Goal: Task Accomplishment & Management: Manage account settings

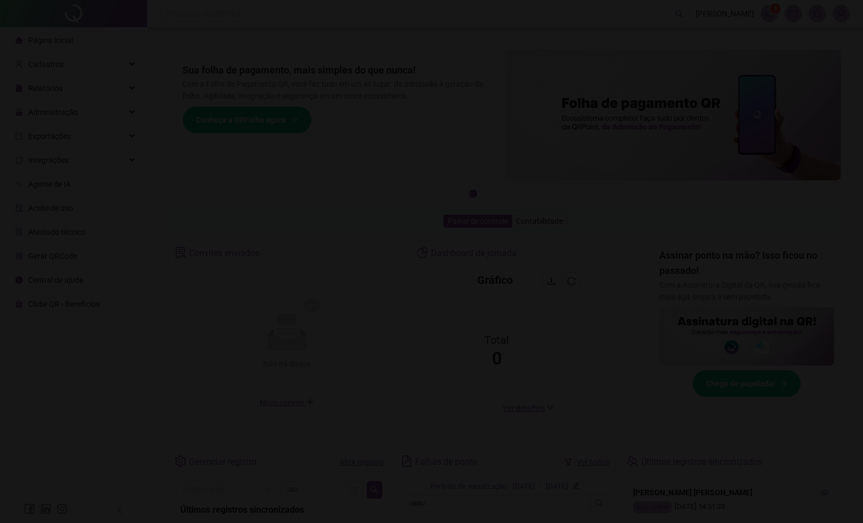
click at [62, 45] on div "Sua sessão expirou! Sua sessão expirou, por isso, será necessário logar novamen…" at bounding box center [431, 261] width 863 height 523
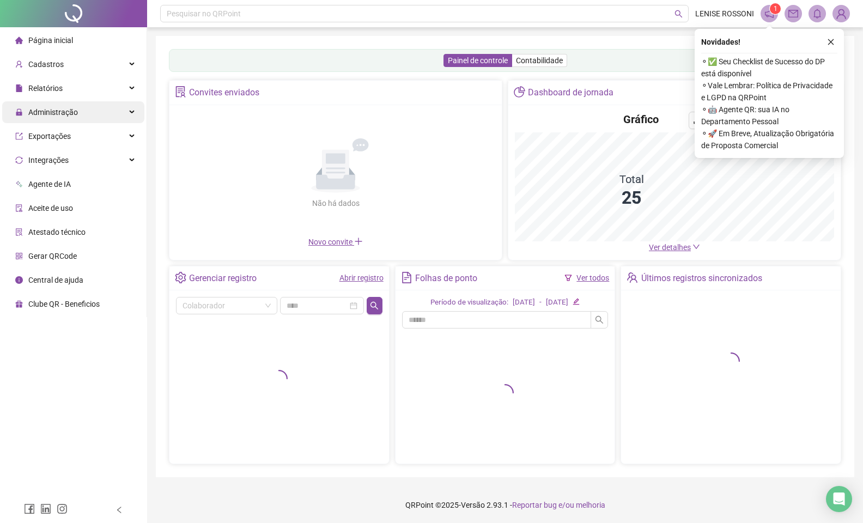
click at [65, 115] on span "Administração" at bounding box center [53, 112] width 50 height 9
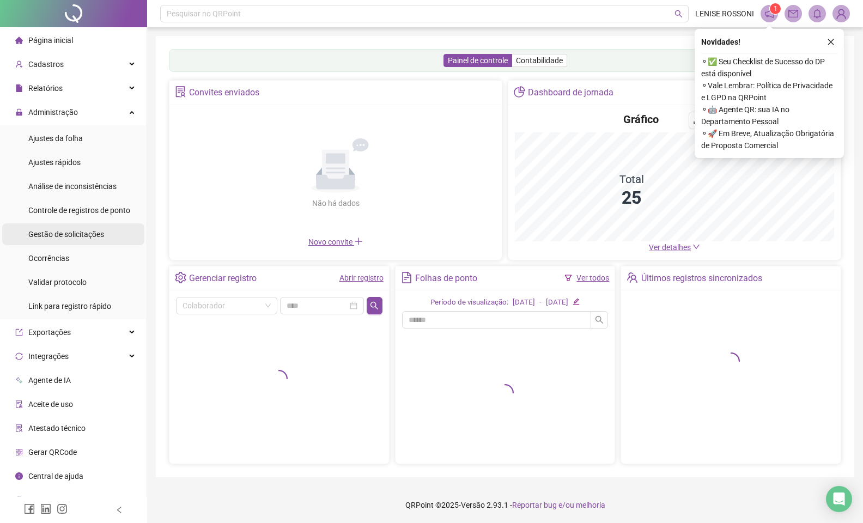
click at [71, 237] on span "Gestão de solicitações" at bounding box center [66, 234] width 76 height 9
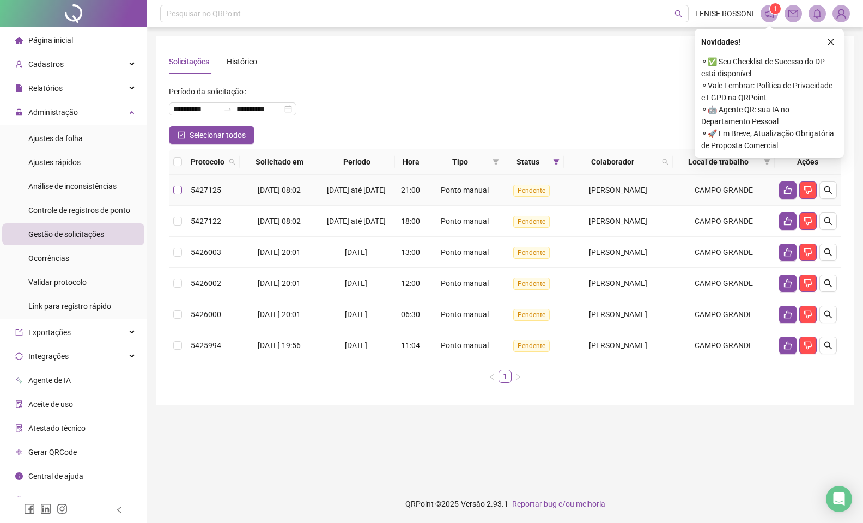
click at [178, 195] on span at bounding box center [177, 190] width 9 height 9
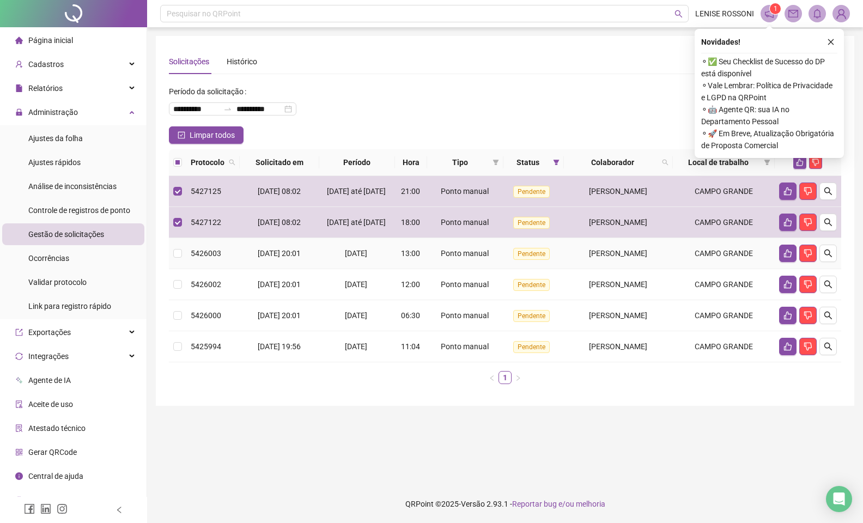
click at [181, 259] on td at bounding box center [177, 253] width 17 height 31
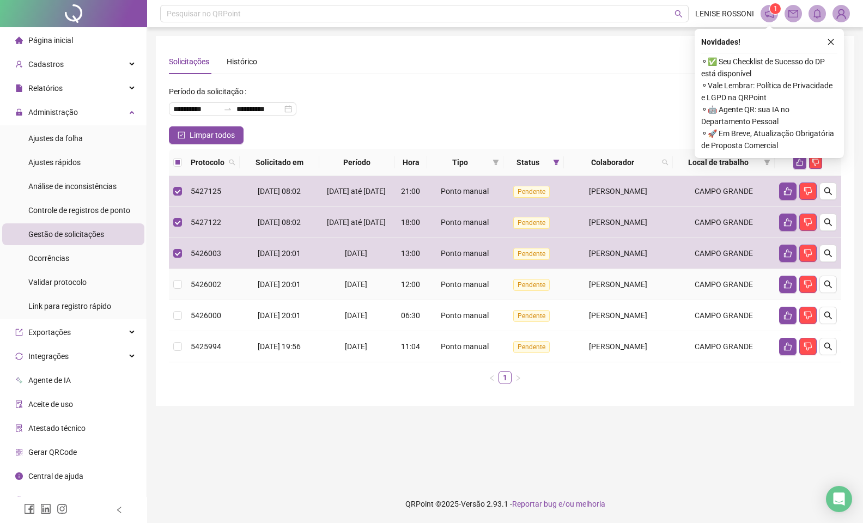
click at [183, 285] on td at bounding box center [177, 284] width 17 height 31
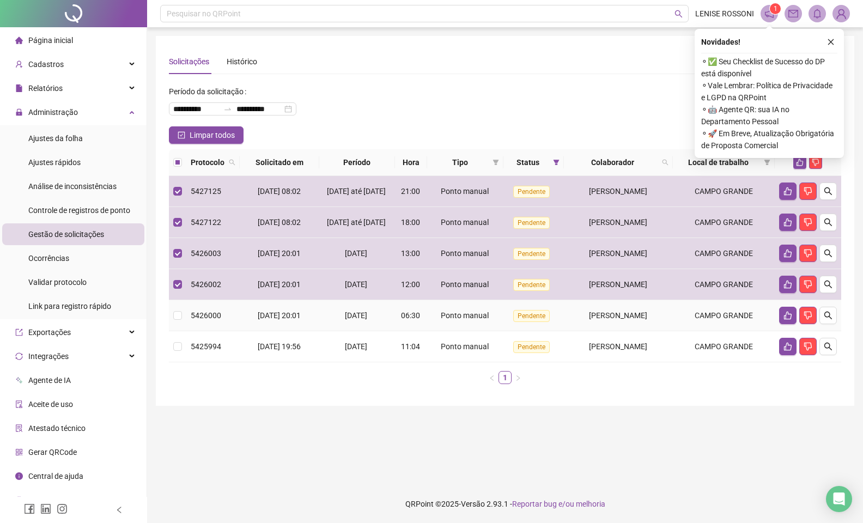
click at [182, 327] on td at bounding box center [177, 315] width 17 height 31
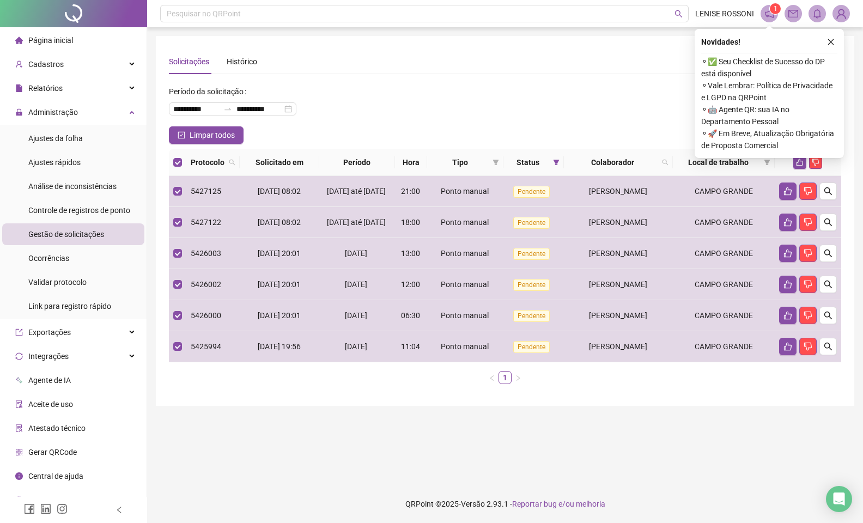
drag, startPoint x: 833, startPoint y: 46, endPoint x: 822, endPoint y: 46, distance: 10.4
click at [833, 46] on button "button" at bounding box center [831, 41] width 13 height 13
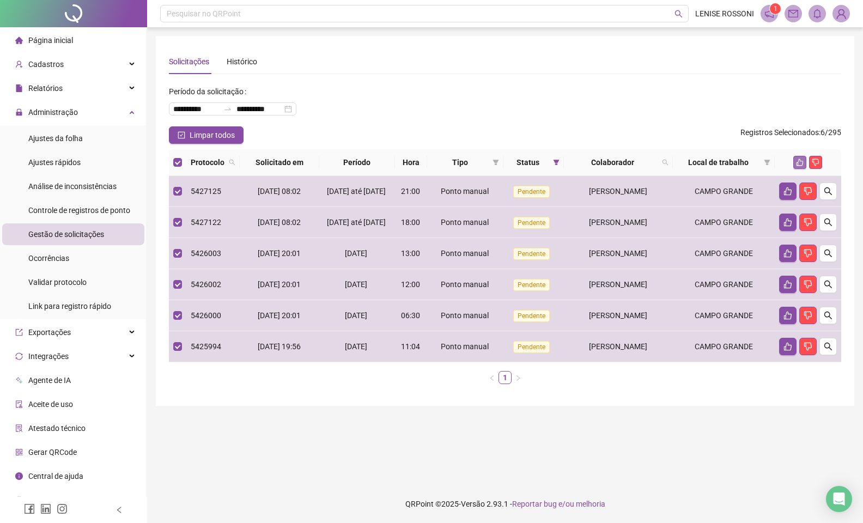
click at [796, 161] on button "button" at bounding box center [800, 162] width 13 height 13
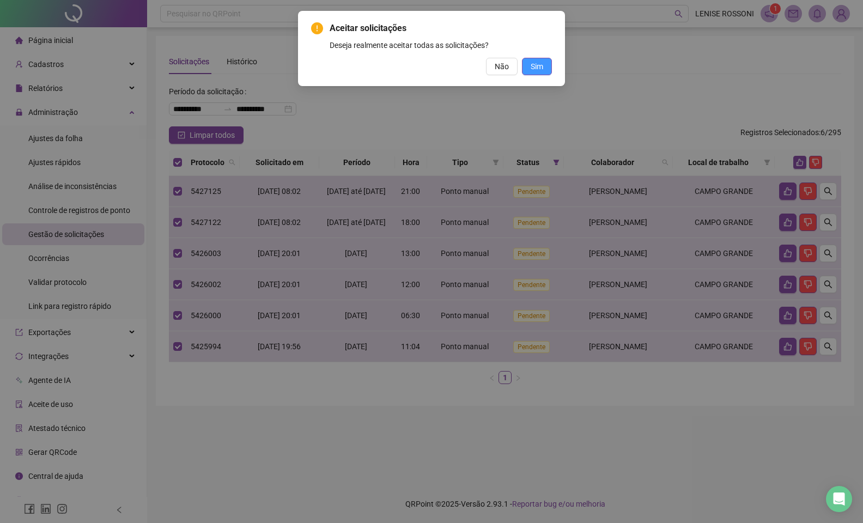
click at [540, 65] on span "Sim" at bounding box center [537, 66] width 13 height 12
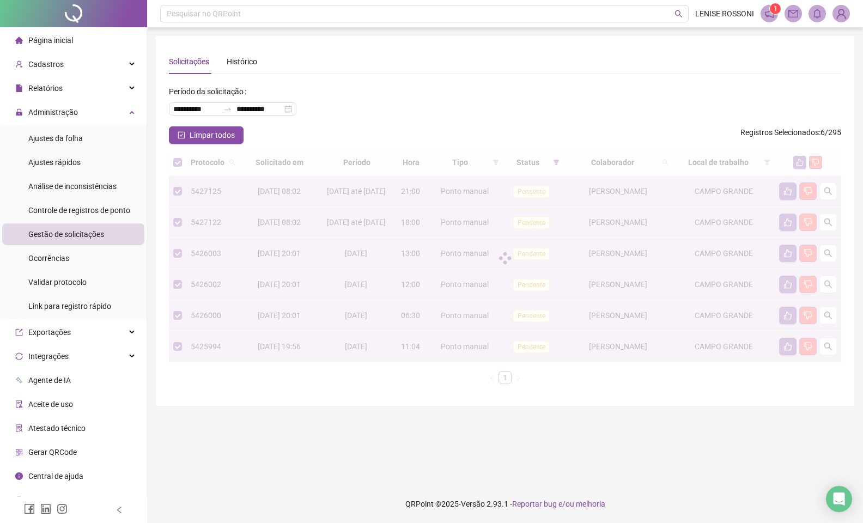
click at [458, 116] on div "**********" at bounding box center [505, 105] width 673 height 44
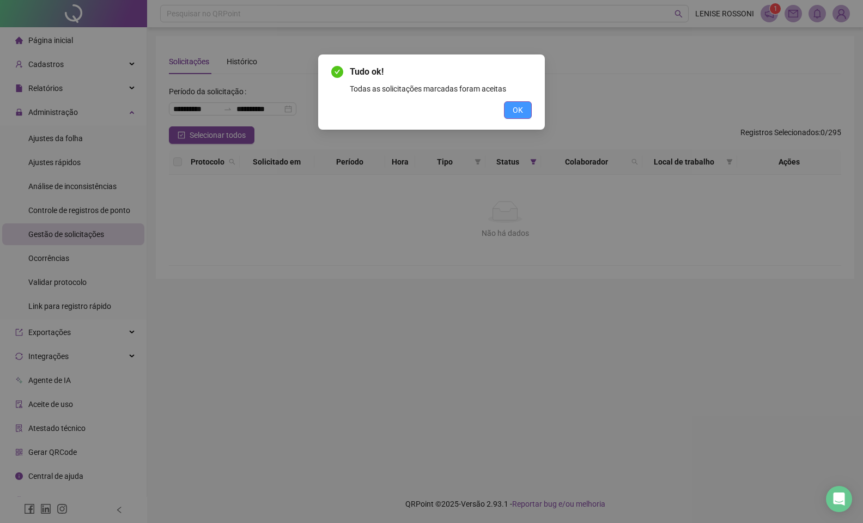
click at [514, 114] on span "OK" at bounding box center [518, 110] width 10 height 12
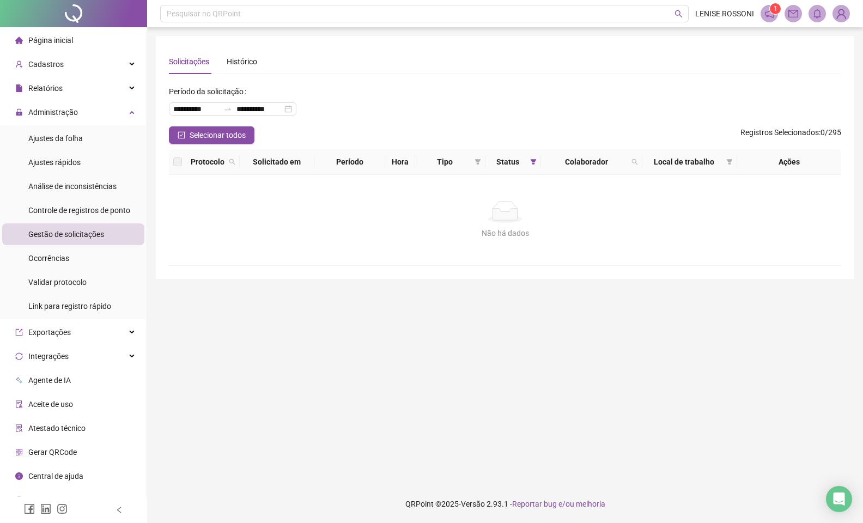
click at [42, 41] on span "Página inicial" at bounding box center [50, 40] width 45 height 9
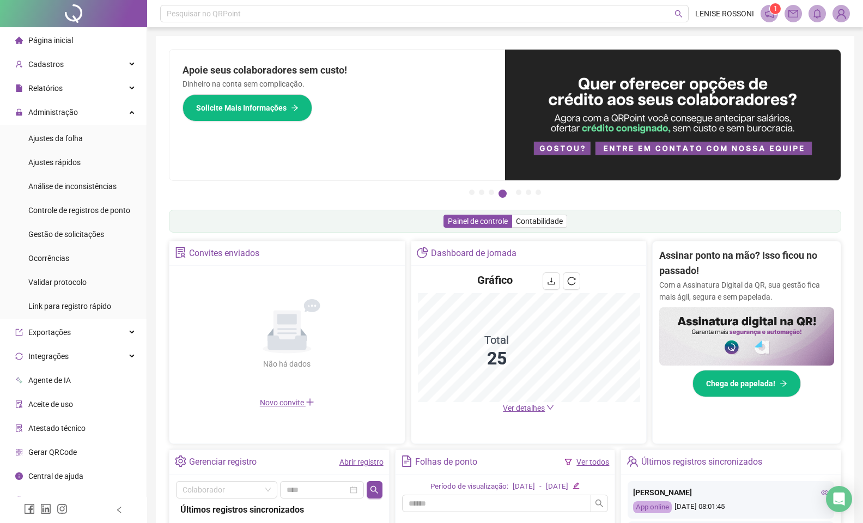
drag, startPoint x: 665, startPoint y: 8, endPoint x: 850, endPoint y: 90, distance: 202.8
click at [851, 90] on div "Pague o QRPoint com Cartão de Crédito Sua assinatura: mais segurança, prática e…" at bounding box center [505, 349] width 699 height 627
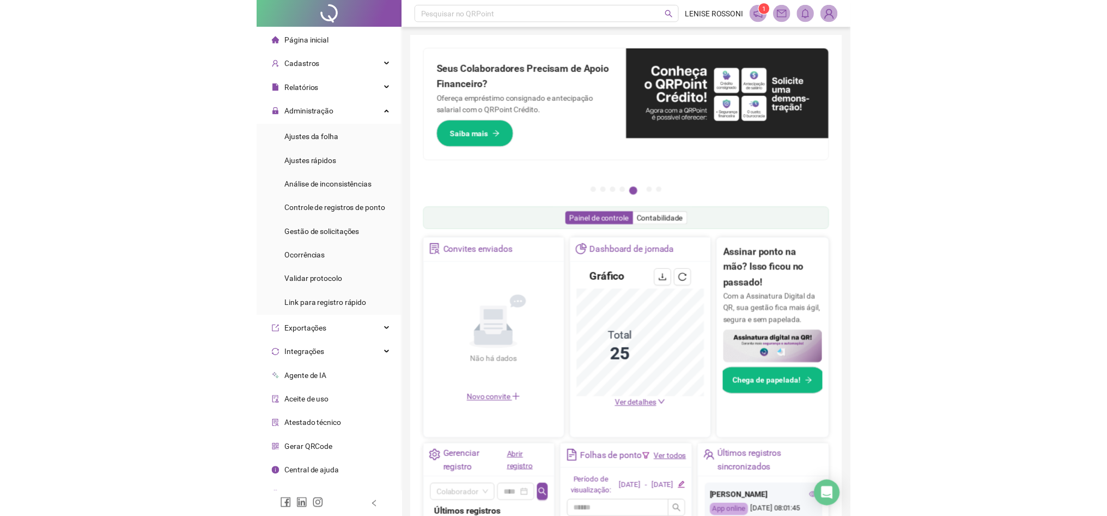
scroll to position [1, 0]
